Goal: Task Accomplishment & Management: Manage account settings

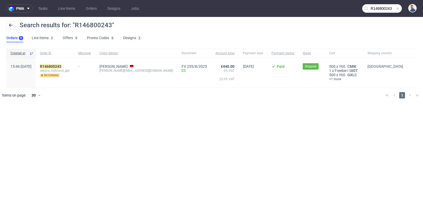
click at [61, 66] on mark "R146800243" at bounding box center [50, 66] width 21 height 4
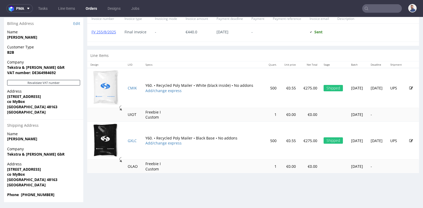
scroll to position [1, 0]
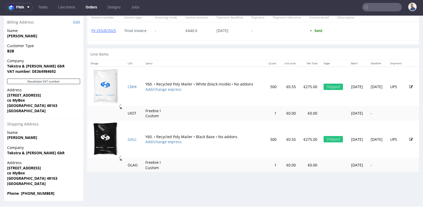
click at [58, 193] on span "Phone [PHONE_NUMBER]" at bounding box center [43, 193] width 73 height 5
drag, startPoint x: 58, startPoint y: 193, endPoint x: 25, endPoint y: 193, distance: 33.6
click at [25, 193] on span "Phone [PHONE_NUMBER]" at bounding box center [43, 193] width 73 height 5
copy strong "491734022162"
click at [297, 49] on div "Line Items" at bounding box center [253, 54] width 332 height 12
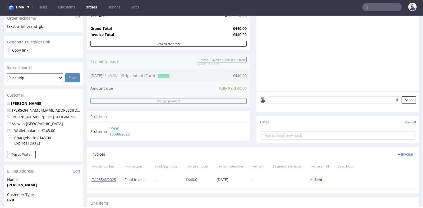
scroll to position [85, 0]
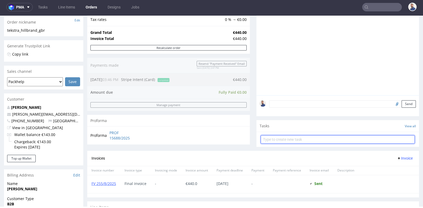
click at [295, 136] on input "text" at bounding box center [338, 139] width 154 height 8
type input "Ponowna wysyłka"
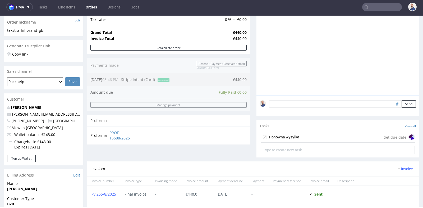
click at [317, 140] on div "Ponowna wysyłka Set due date" at bounding box center [338, 137] width 154 height 11
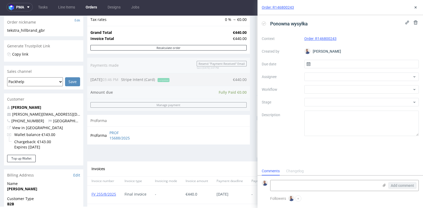
scroll to position [4, 0]
click at [345, 64] on input "text" at bounding box center [361, 64] width 115 height 8
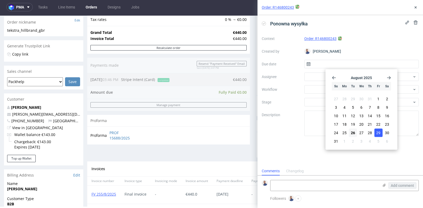
click at [376, 132] on button "29" at bounding box center [378, 132] width 8 height 8
type input "[DATE]"
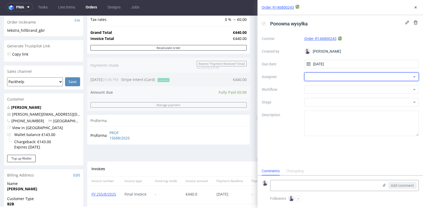
click at [369, 76] on div at bounding box center [361, 76] width 115 height 8
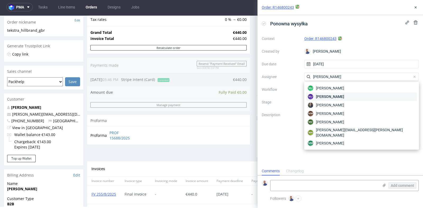
type input "[PERSON_NAME]"
click at [359, 96] on div "[PERSON_NAME]" at bounding box center [361, 96] width 110 height 8
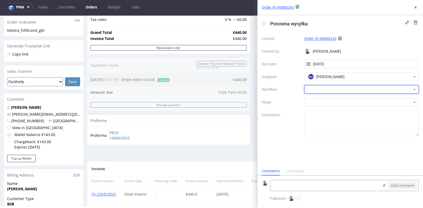
click at [360, 89] on div at bounding box center [361, 89] width 115 height 8
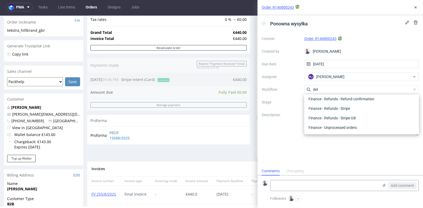
scroll to position [0, 0]
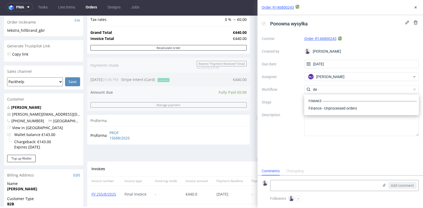
type input "d"
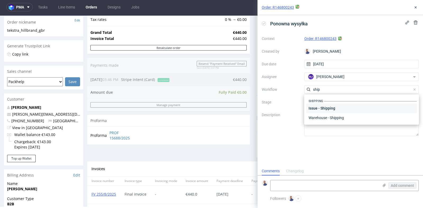
type input "ship"
click at [356, 106] on div "Issue - Shipping" at bounding box center [361, 108] width 110 height 10
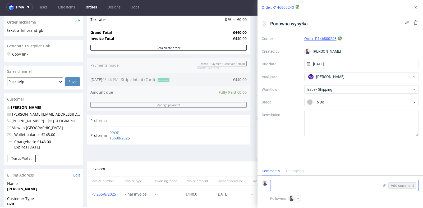
click at [299, 186] on textarea at bounding box center [324, 185] width 108 height 11
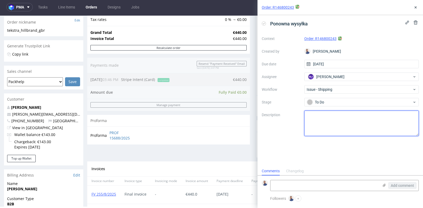
click at [337, 131] on textarea at bounding box center [361, 122] width 115 height 25
type textarea "Prośba o ponowną wysyłkę"
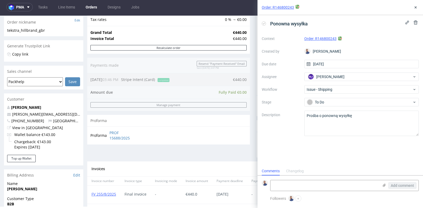
click at [340, 158] on div "Ponowna wysyłka Context Order: R146800243 Created by [PERSON_NAME] Due date [DA…" at bounding box center [339, 90] width 165 height 151
click at [415, 6] on icon at bounding box center [415, 7] width 4 height 4
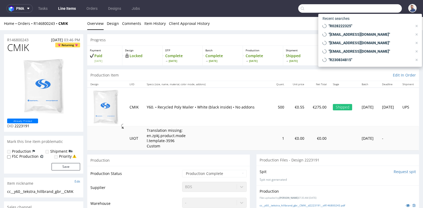
click at [379, 9] on input "text" at bounding box center [350, 8] width 104 height 8
paste input "R489308682"
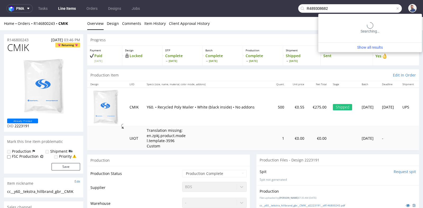
type input "R489308682"
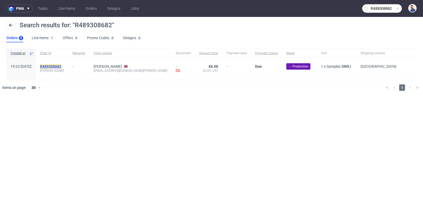
click at [61, 67] on mark "R489308682" at bounding box center [50, 66] width 21 height 4
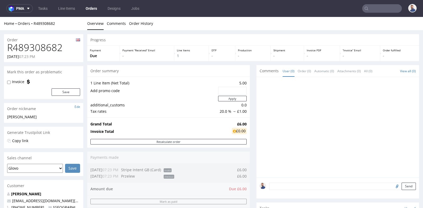
click at [247, 89] on div "1 Line Item (Net Total) 5.00 Add promo code Apply additional_customs 0.0 Tax ra…" at bounding box center [168, 96] width 163 height 41
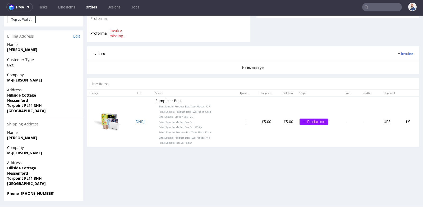
scroll to position [1, 0]
